Goal: Task Accomplishment & Management: Complete application form

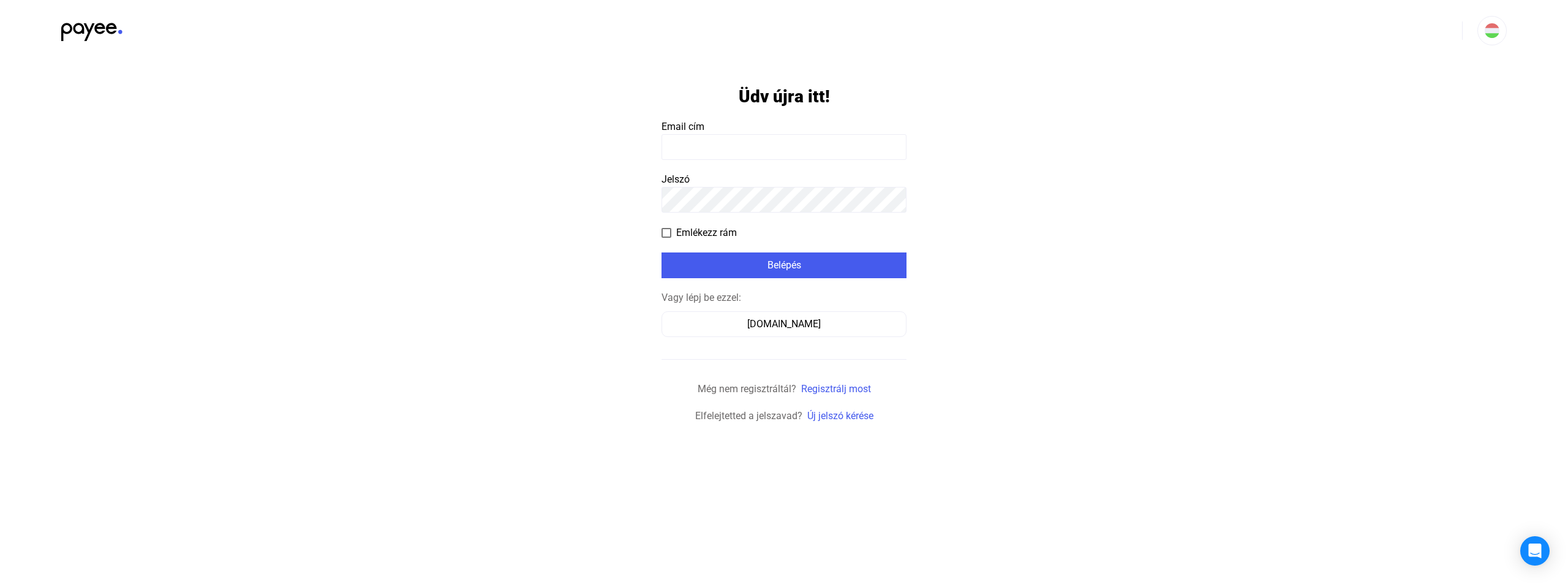
click at [720, 142] on input at bounding box center [783, 147] width 245 height 26
click at [715, 151] on input at bounding box center [783, 147] width 245 height 26
paste input "**********"
type input "**********"
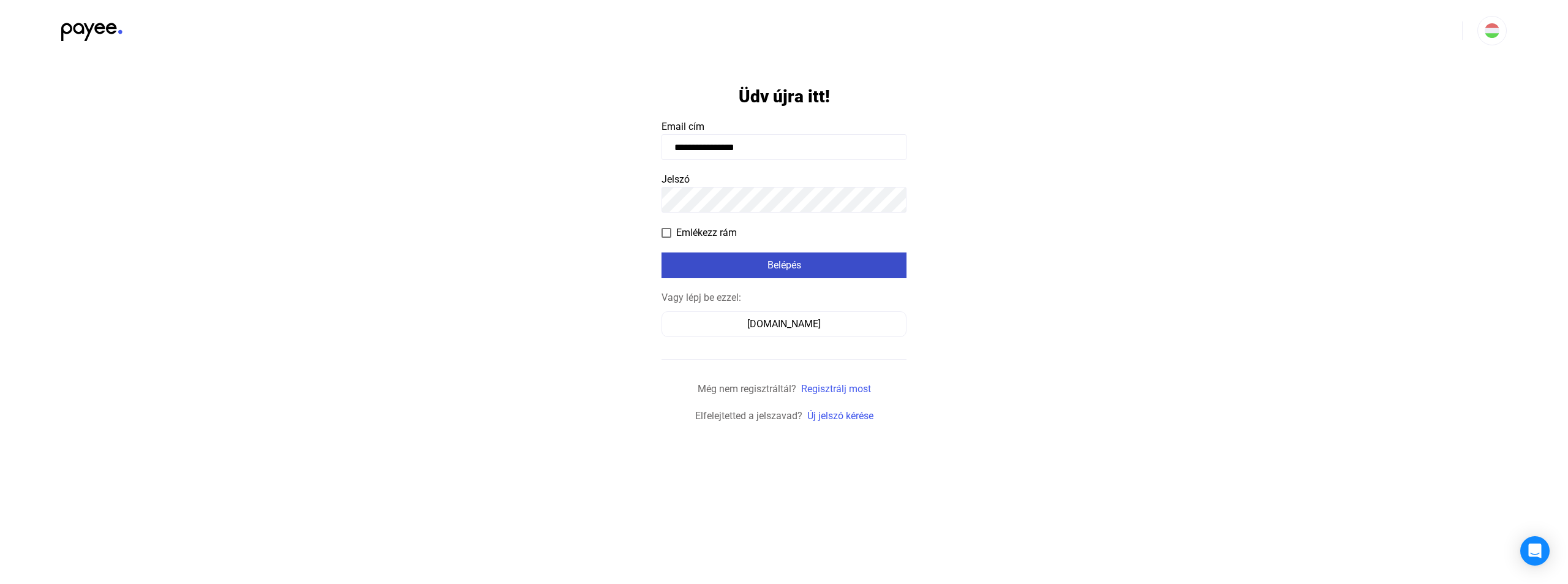
click at [794, 265] on div "Belépés" at bounding box center [784, 265] width 238 height 15
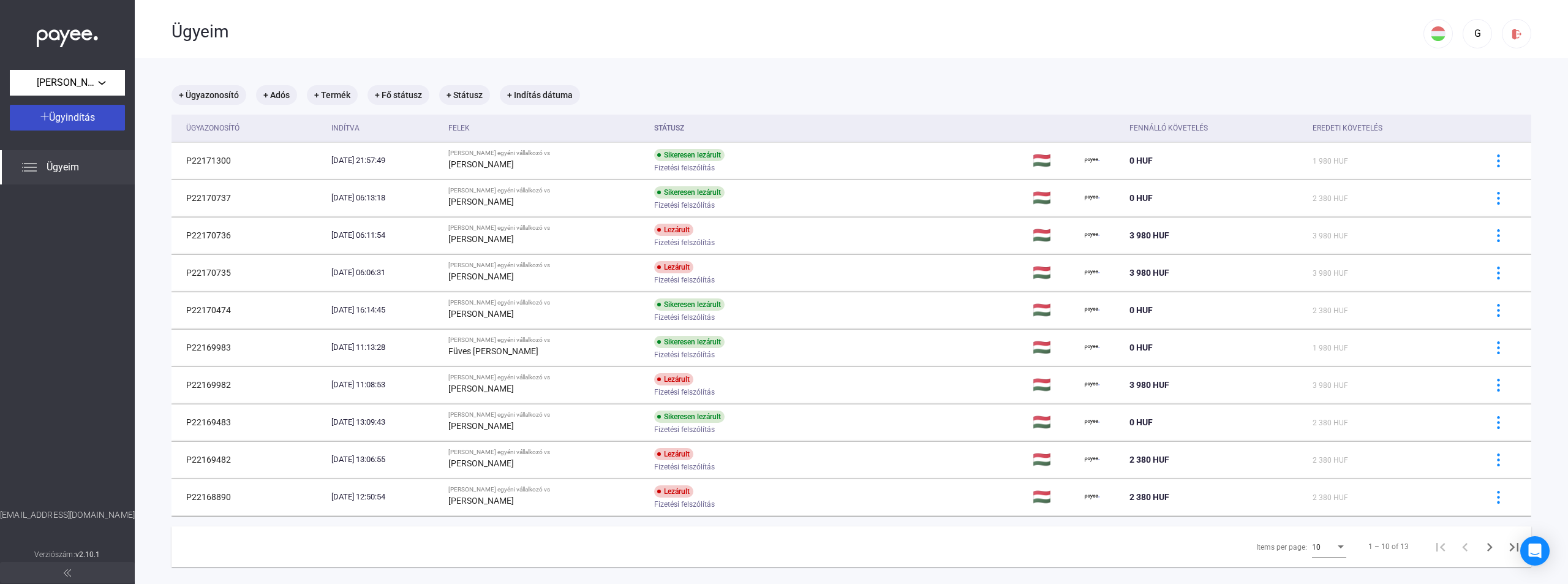
click at [101, 119] on div "Ügyindítás" at bounding box center [68, 117] width 108 height 15
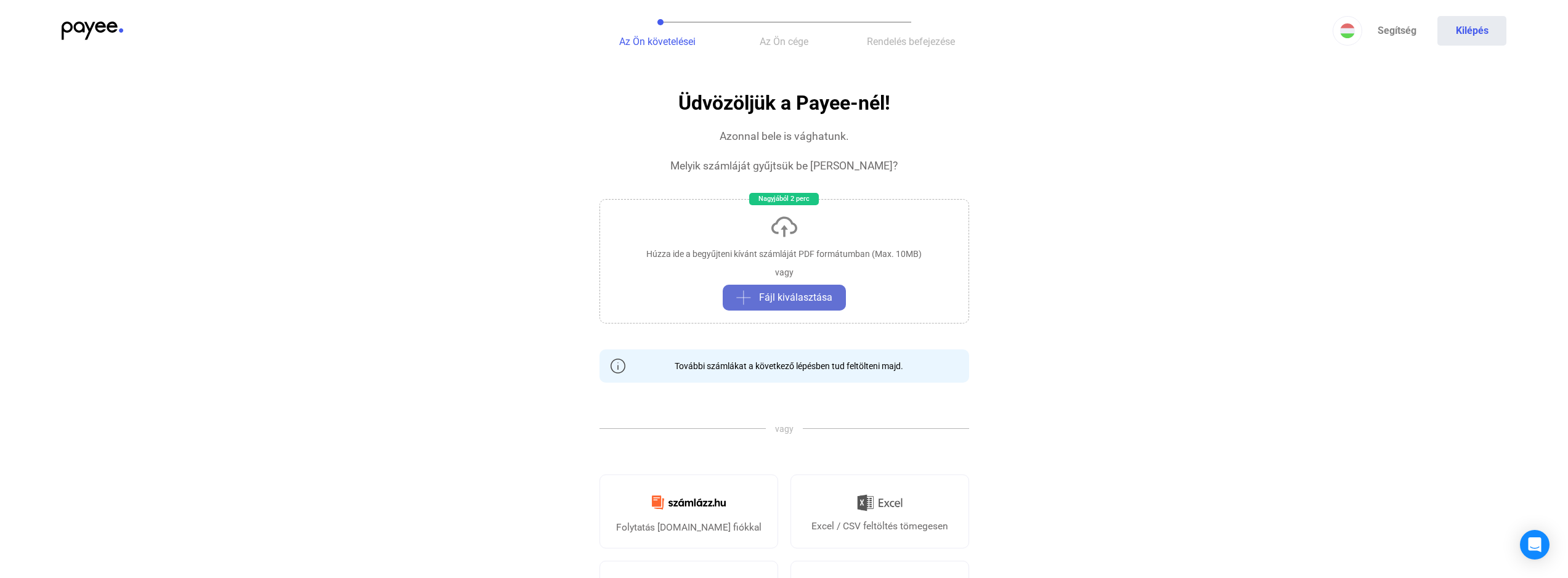
click at [830, 302] on span "Fájl kiválasztása" at bounding box center [795, 297] width 73 height 15
click at [806, 294] on span "Fájl kiválasztása" at bounding box center [795, 297] width 73 height 15
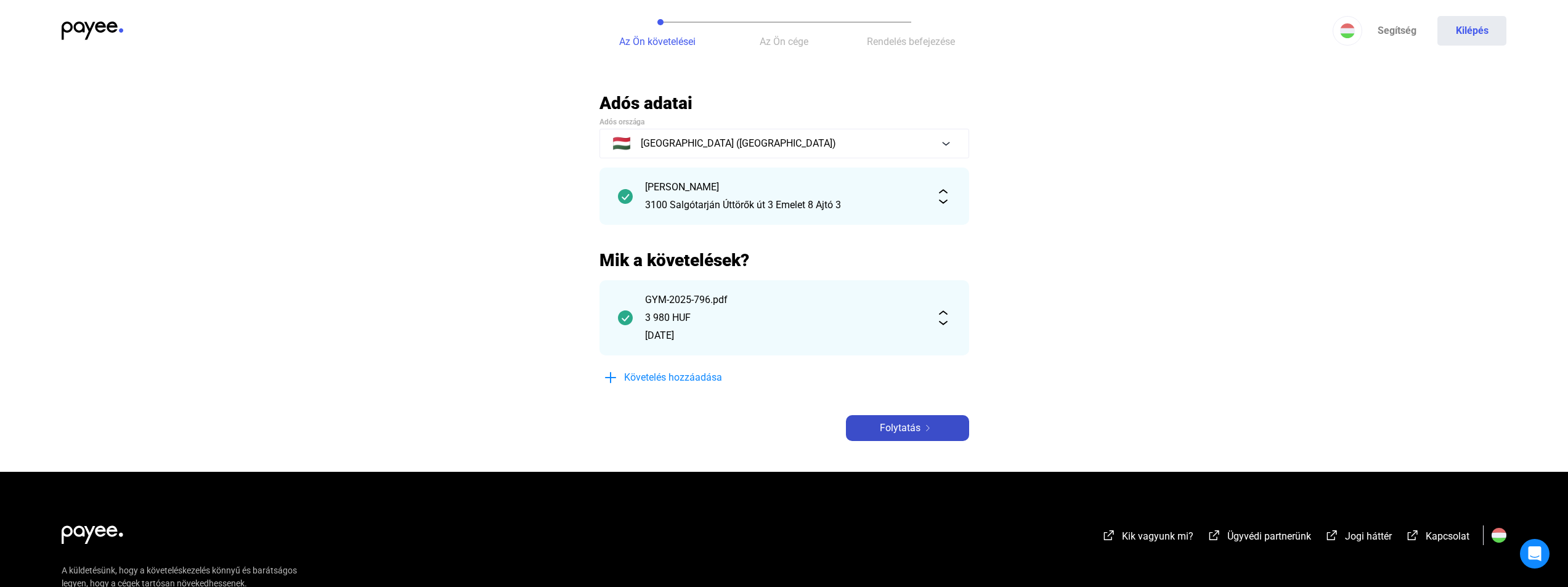
click at [901, 425] on span "Folytatás" at bounding box center [900, 428] width 41 height 15
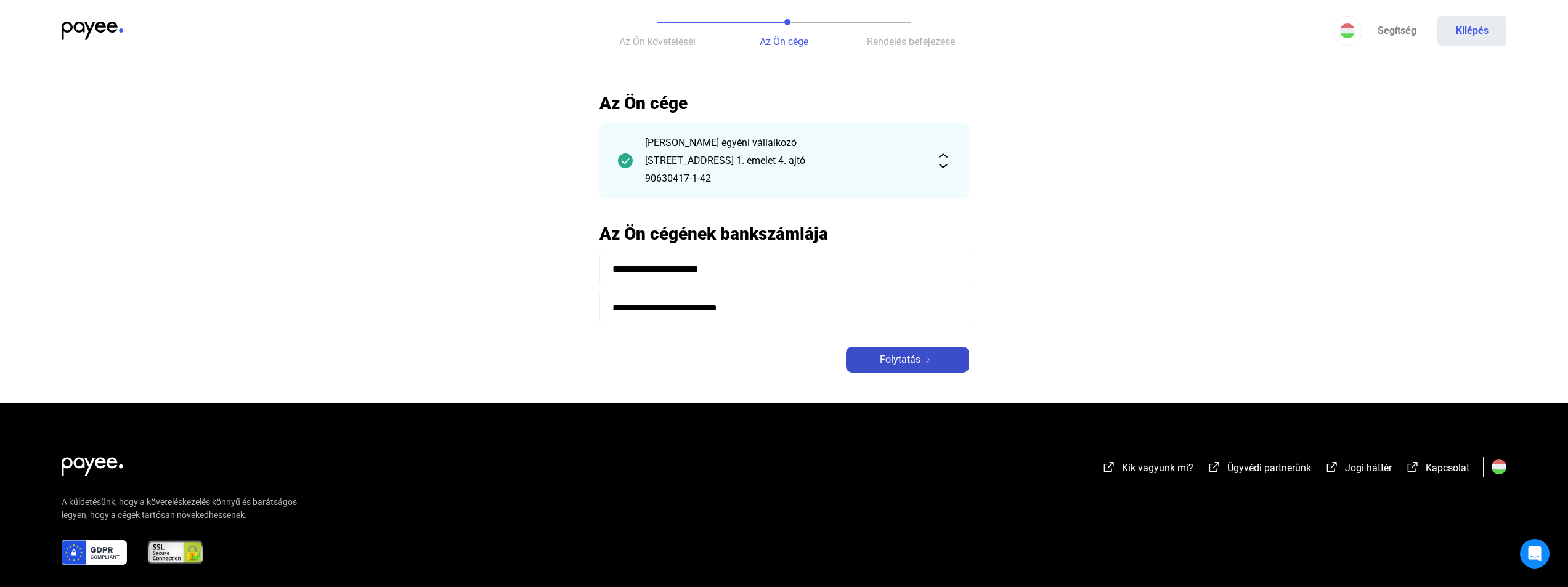
click at [931, 356] on img at bounding box center [928, 359] width 15 height 6
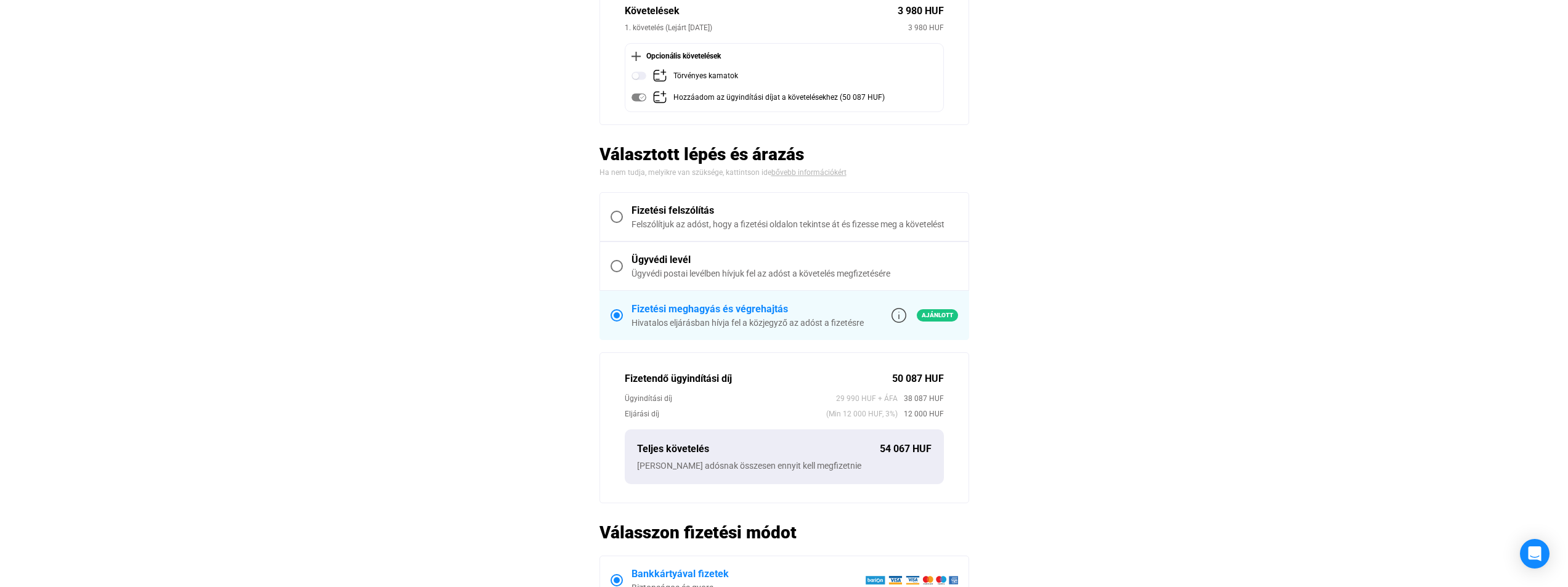
scroll to position [185, 0]
click at [611, 222] on label "Fizetési felszólítás Felszólítjuk az adóst, hogy a fizetési oldalon tekintse át…" at bounding box center [785, 215] width 368 height 48
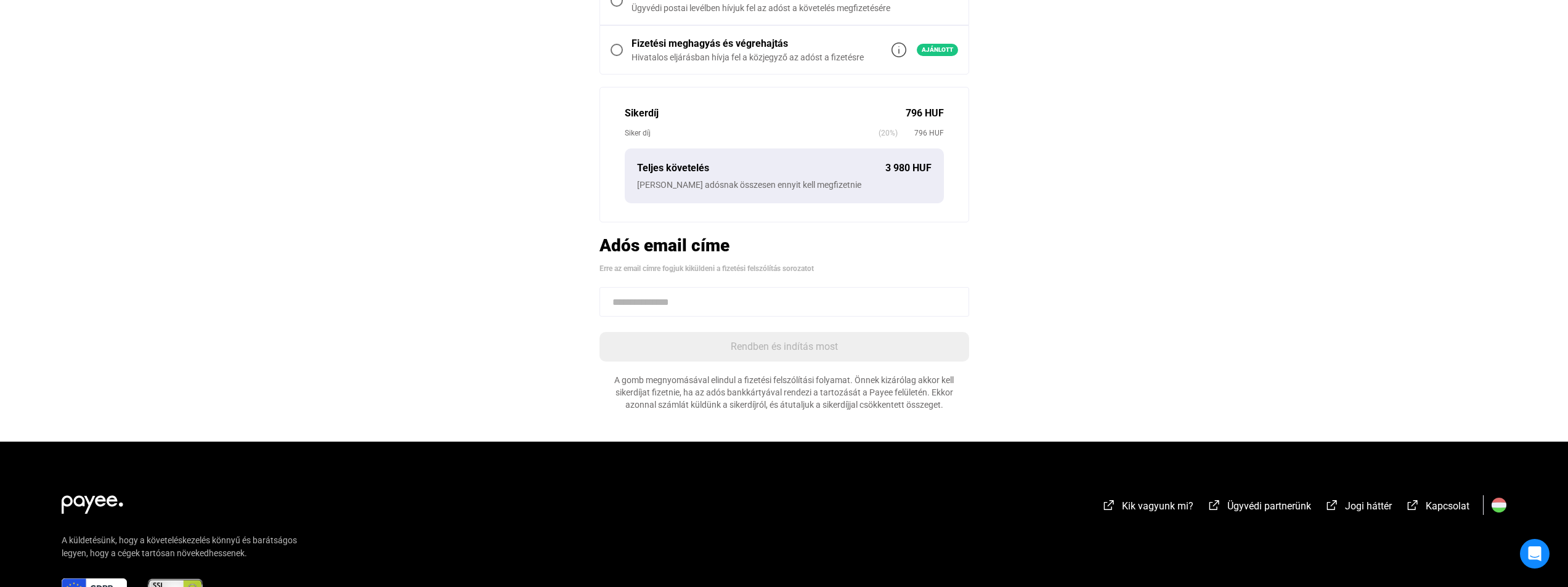
scroll to position [431, 0]
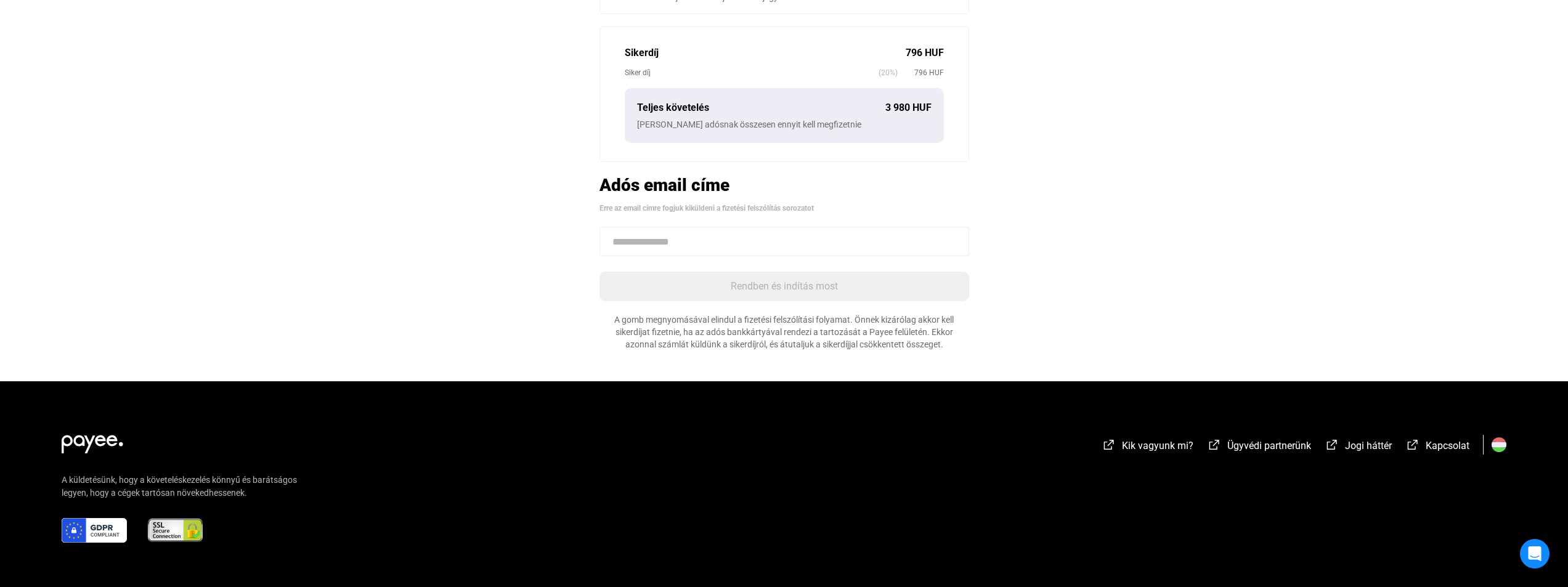
click at [742, 245] on input at bounding box center [785, 241] width 370 height 30
paste input "**********"
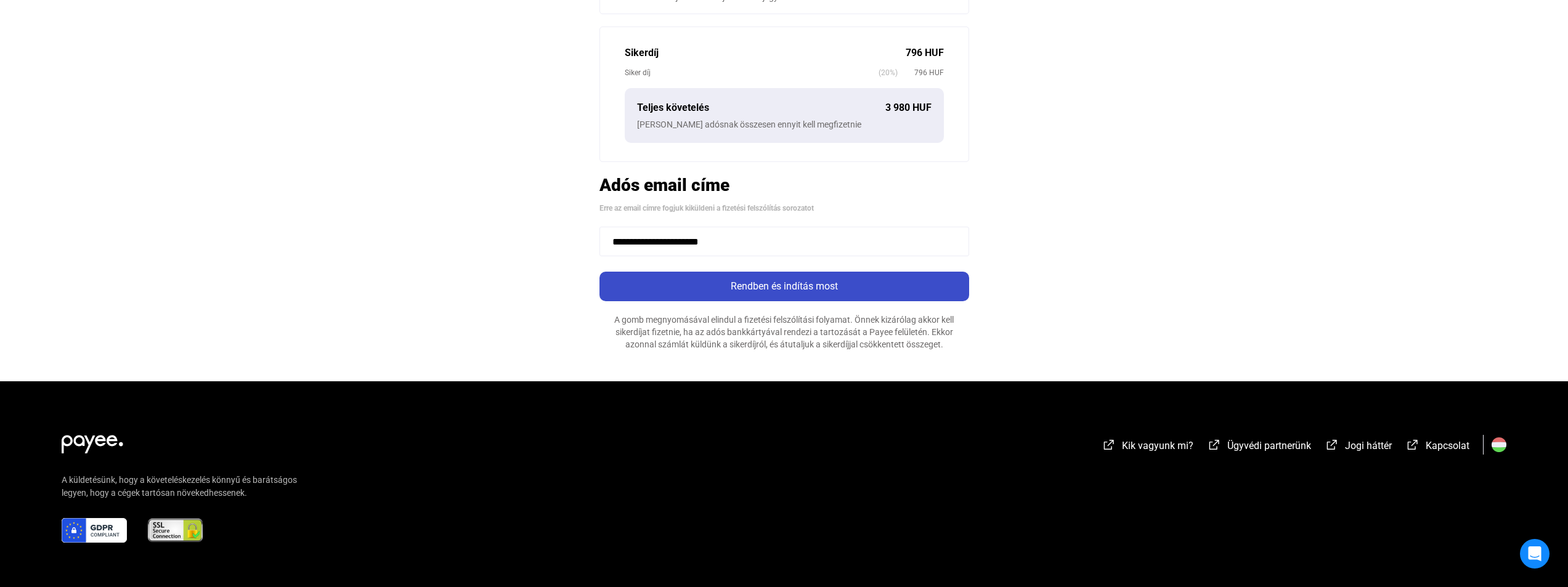
type input "**********"
click at [806, 289] on div "Rendben és indítás most" at bounding box center [784, 286] width 362 height 15
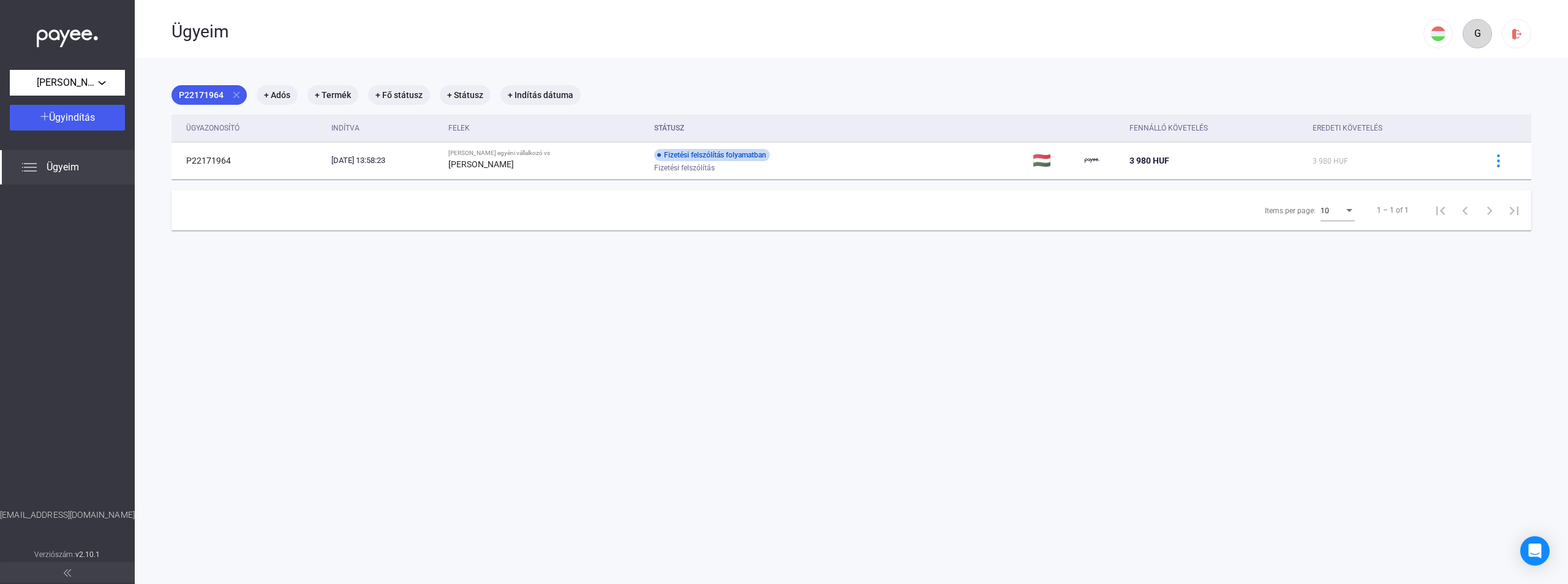
click at [1468, 34] on div "G" at bounding box center [1477, 33] width 21 height 15
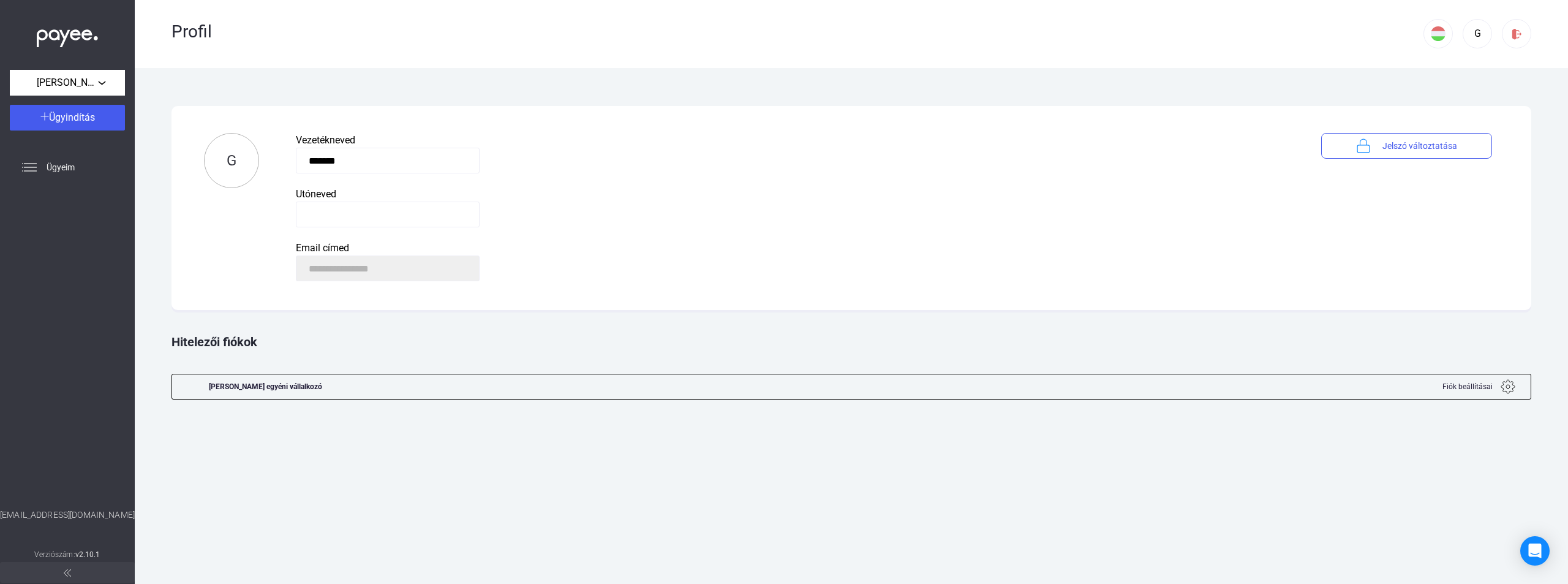
click at [455, 218] on input at bounding box center [388, 214] width 184 height 26
click at [1269, 214] on payee-form-field "Utóneved" at bounding box center [790, 207] width 988 height 41
click at [101, 84] on div "[PERSON_NAME] egyéni vállalkozó" at bounding box center [68, 83] width 108 height 15
click at [563, 206] on div at bounding box center [784, 292] width 1568 height 584
click at [1482, 33] on div "G" at bounding box center [1477, 33] width 21 height 15
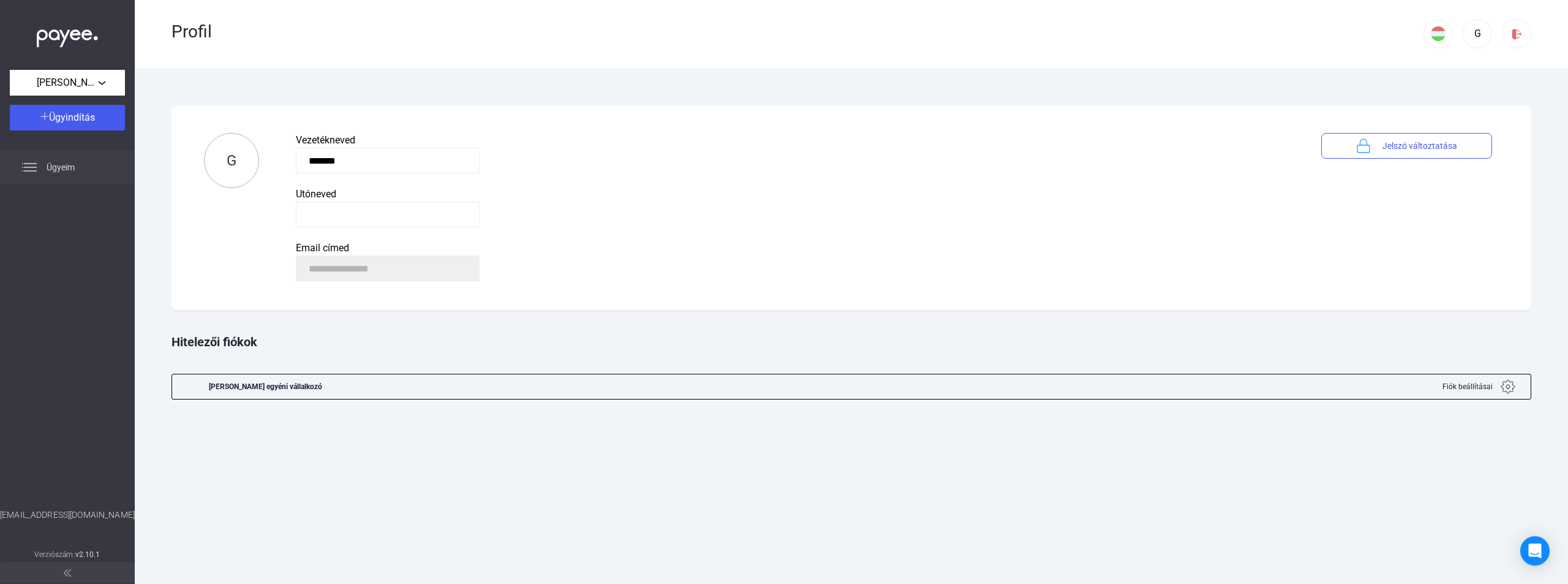
click at [41, 177] on div "Ügyeim" at bounding box center [67, 167] width 135 height 35
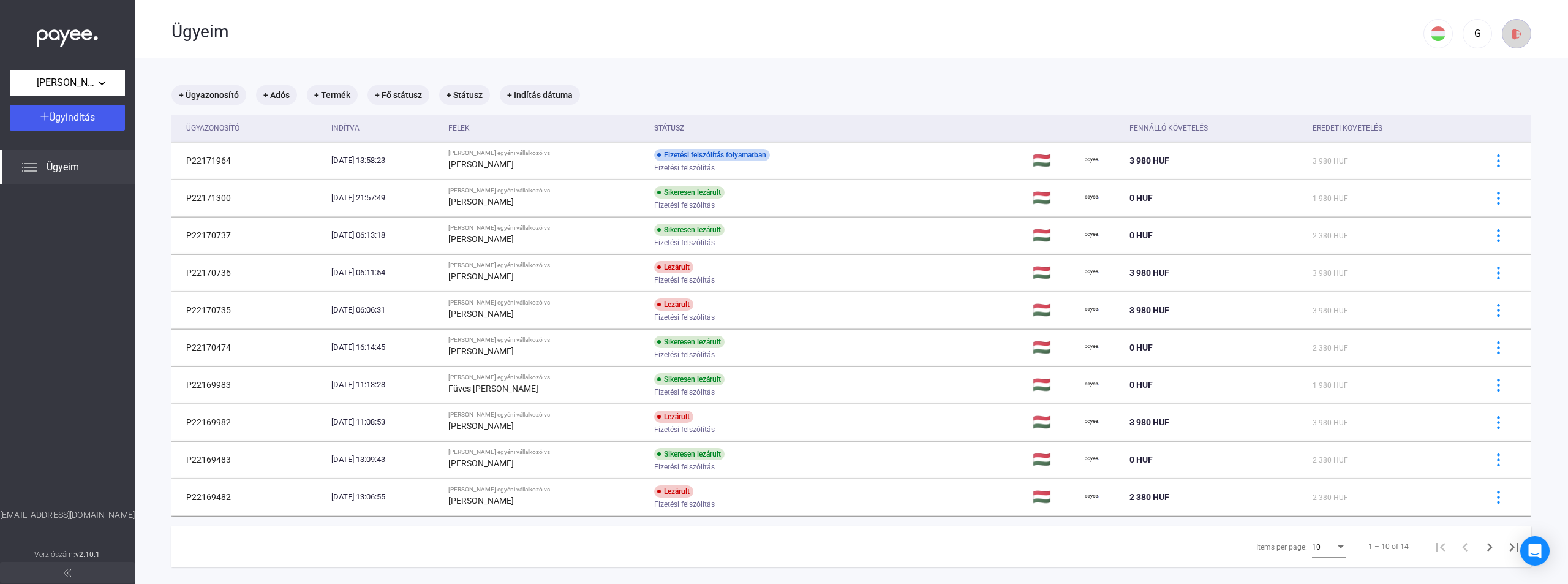
click at [1510, 32] on img at bounding box center [1516, 34] width 13 height 13
